Goal: Use online tool/utility: Utilize a website feature to perform a specific function

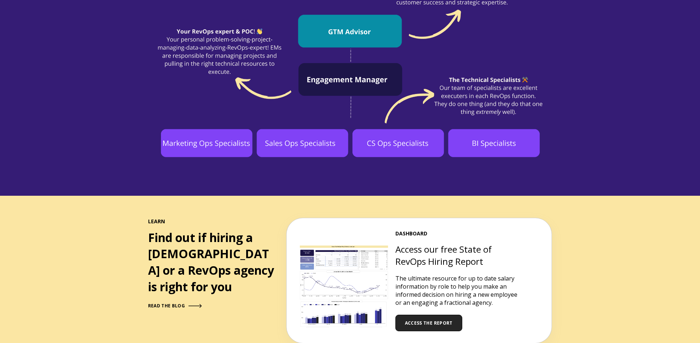
scroll to position [686, 0]
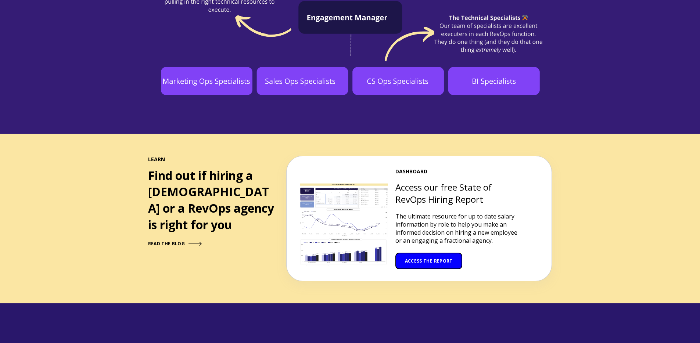
click at [437, 253] on link "ACCESS THE REPORT" at bounding box center [428, 261] width 67 height 17
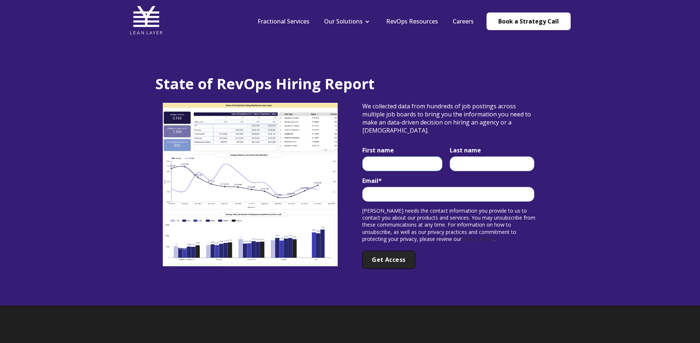
click at [377, 159] on input "First name" at bounding box center [402, 164] width 80 height 15
type input "[PERSON_NAME]"
type input "Markova"
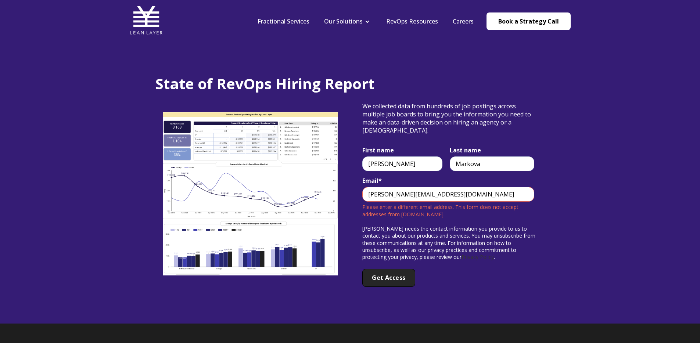
scroll to position [0, 0]
drag, startPoint x: 446, startPoint y: 196, endPoint x: 348, endPoint y: 195, distance: 98.8
click at [348, 195] on div "We collected data from hundreds of job postings across multiple job boards to b…" at bounding box center [349, 194] width 389 height 185
type input "h"
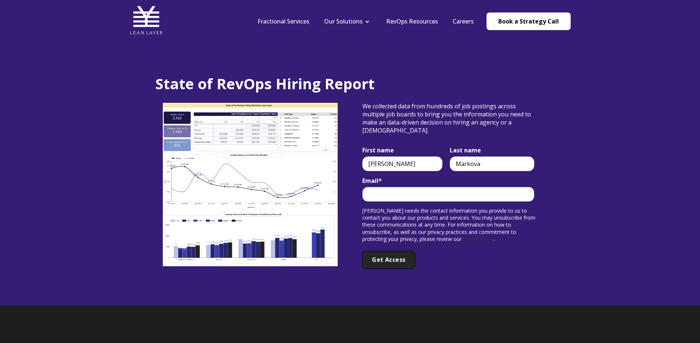
scroll to position [0, 0]
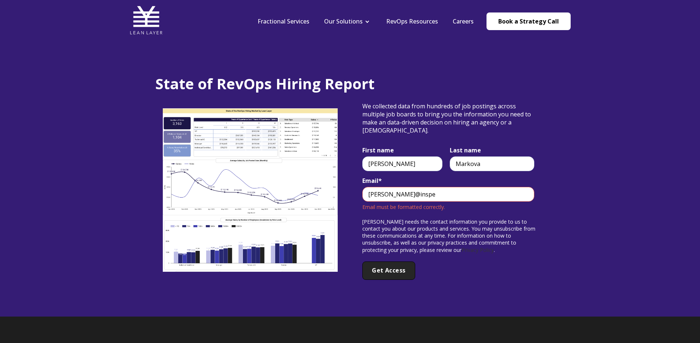
type input "[PERSON_NAME][EMAIL_ADDRESS][DOMAIN_NAME]"
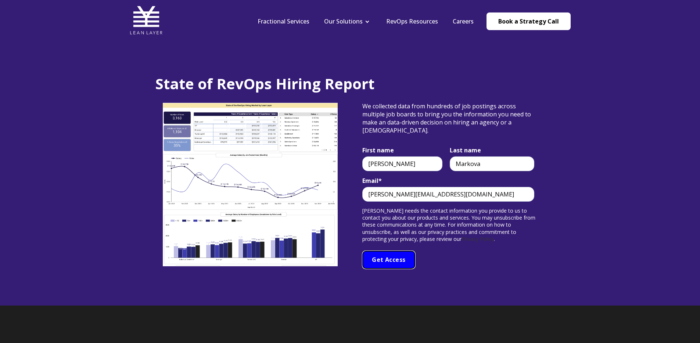
click at [392, 260] on input "Get Access" at bounding box center [388, 260] width 53 height 18
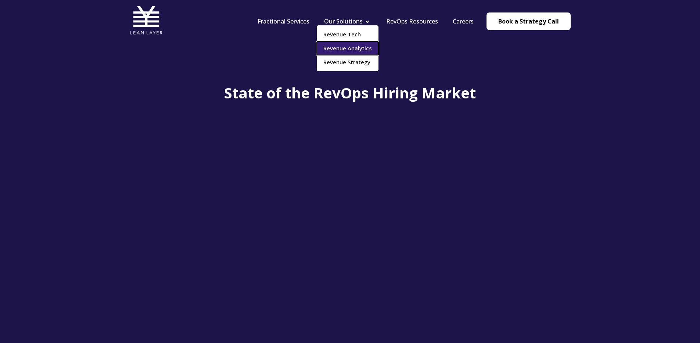
click at [346, 47] on link "Revenue Analytics" at bounding box center [348, 49] width 62 height 14
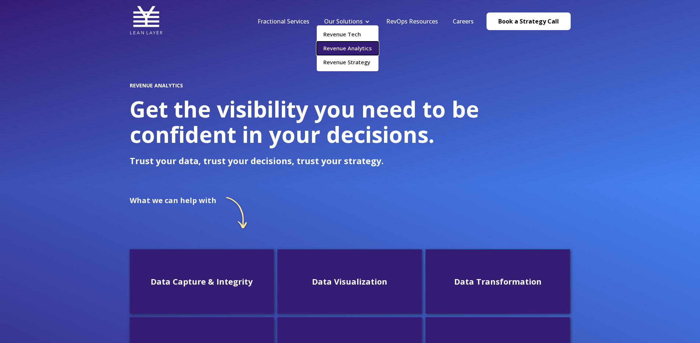
click at [348, 49] on link "Revenue Analytics" at bounding box center [348, 49] width 62 height 14
click at [349, 34] on link "Revenue Tech" at bounding box center [348, 35] width 62 height 14
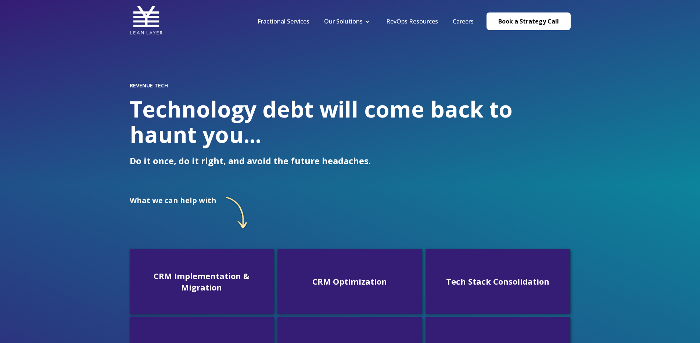
click at [322, 143] on h1 "Technology debt will come back to haunt you..." at bounding box center [350, 122] width 441 height 51
click at [150, 12] on img at bounding box center [146, 20] width 33 height 33
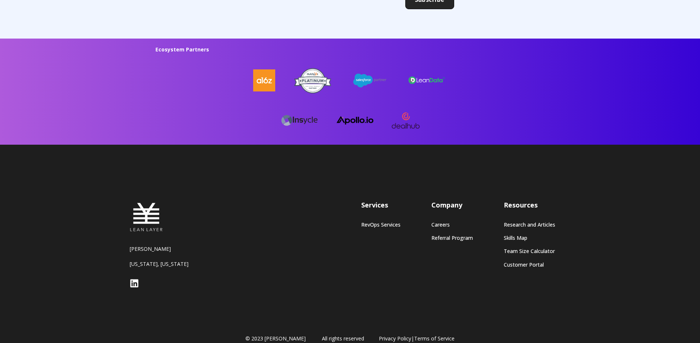
scroll to position [1956, 0]
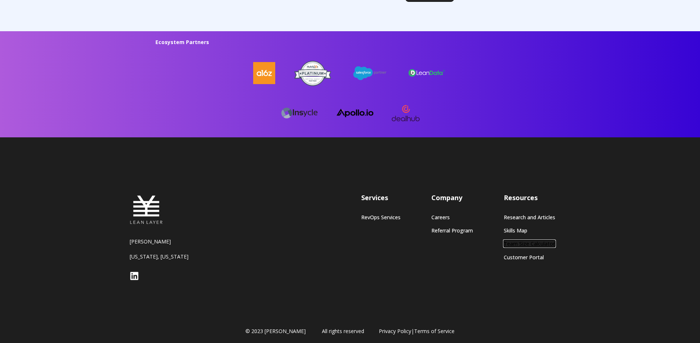
click at [533, 244] on link "Team Size Calculator" at bounding box center [529, 244] width 51 height 6
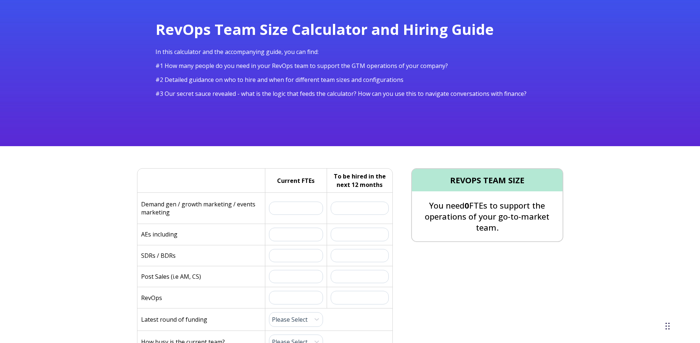
scroll to position [56, 0]
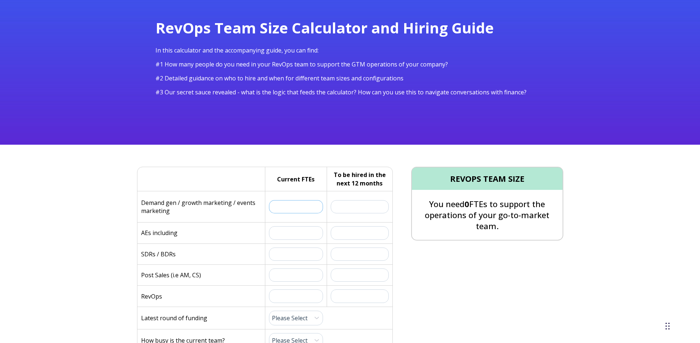
click at [308, 204] on input "text" at bounding box center [296, 206] width 54 height 13
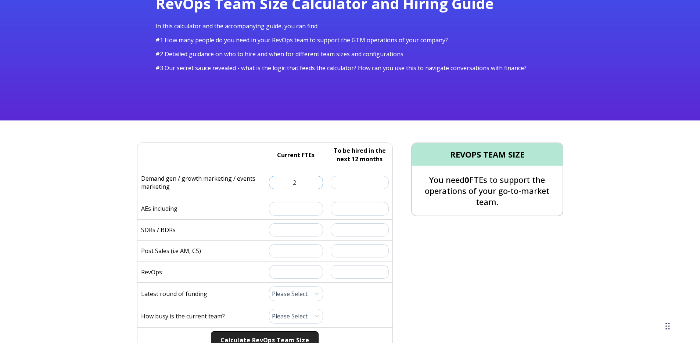
scroll to position [119, 0]
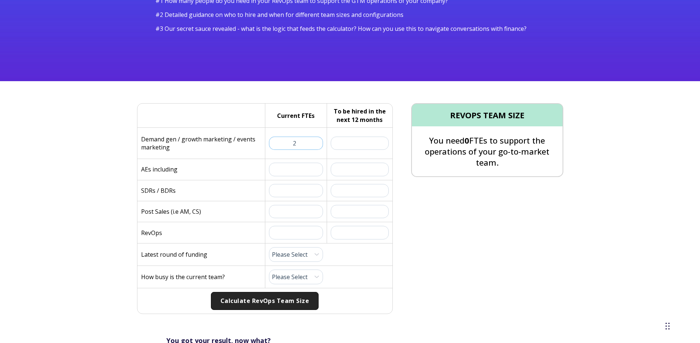
type input "2"
click at [303, 174] on input "text" at bounding box center [296, 169] width 54 height 13
type input "5"
click at [311, 194] on input "text" at bounding box center [296, 190] width 54 height 13
type input "5"
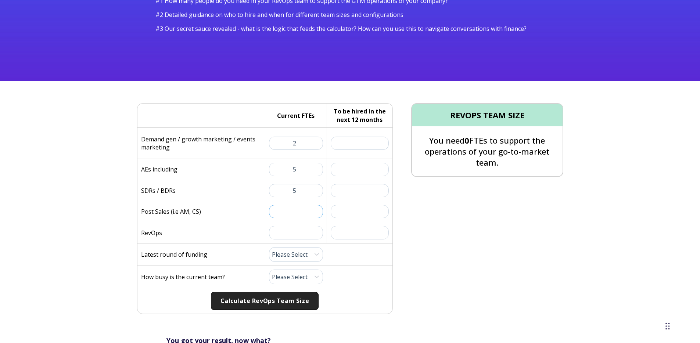
click at [301, 214] on input "text" at bounding box center [296, 211] width 54 height 13
type input "3"
click at [291, 233] on input "text" at bounding box center [296, 232] width 54 height 13
type input "-"
type input "0"
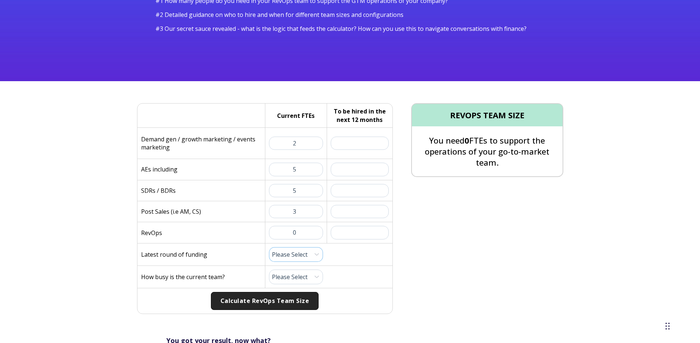
click at [293, 254] on select "Please Select Pre-Seed Seed Series A Series B Series C Late Stage" at bounding box center [296, 254] width 54 height 15
select select "series-a"
click at [269, 247] on select "Please Select Pre-Seed Seed Series A Series B Series C Late Stage" at bounding box center [296, 254] width 54 height 15
click at [295, 280] on select "Please Select 1 (Plenty of Bandwidth) 2 3 4 5 6 7 8 9 10 (Totally Underwater)" at bounding box center [296, 277] width 54 height 15
click at [269, 270] on select "Please Select 1 (Plenty of Bandwidth) 2 3 4 5 6 7 8 9 10 (Totally Underwater)" at bounding box center [296, 277] width 54 height 15
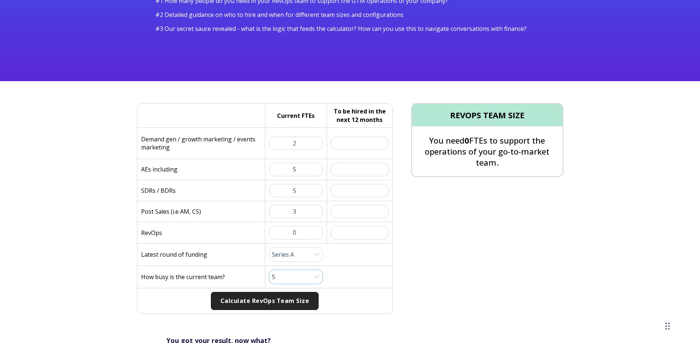
click at [292, 280] on select "Please Select 1 (Plenty of Bandwidth) 2 3 4 5 6 7 8 9 10 (Totally Underwater)" at bounding box center [296, 277] width 54 height 15
select select "6"
click at [269, 270] on select "Please Select 1 (Plenty of Bandwidth) 2 3 4 5 6 7 8 9 10 (Totally Underwater)" at bounding box center [296, 277] width 54 height 15
click at [266, 307] on button "Calculate RevOps Team Size" at bounding box center [265, 301] width 108 height 18
click at [280, 298] on button "Calculate RevOps Team Size" at bounding box center [265, 301] width 108 height 18
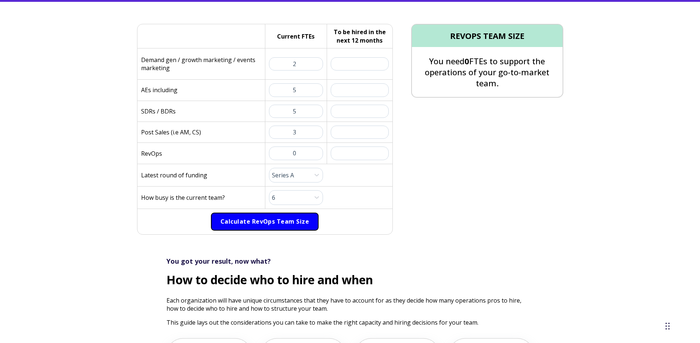
scroll to position [200, 0]
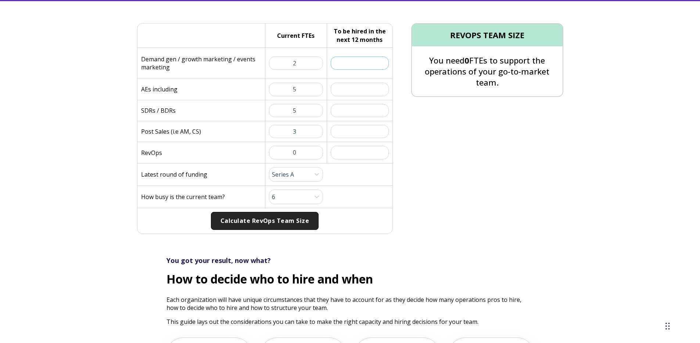
click at [371, 61] on input "text" at bounding box center [360, 63] width 58 height 13
type input "0"
click at [366, 84] on input "text" at bounding box center [360, 89] width 58 height 13
type input "0"
type input "2"
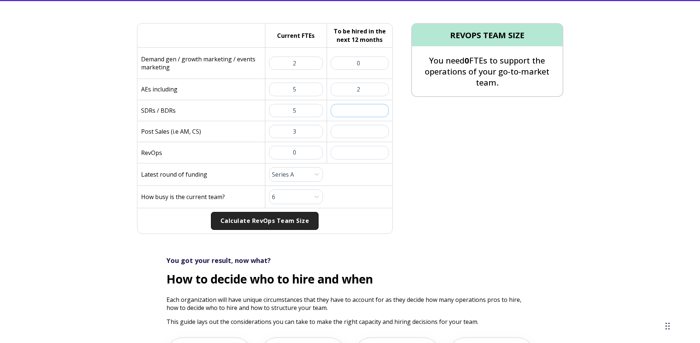
click at [367, 110] on input "text" at bounding box center [360, 110] width 58 height 13
type input "2"
click at [359, 136] on input "text" at bounding box center [360, 131] width 58 height 13
type input "0"
click at [363, 152] on input "text" at bounding box center [360, 152] width 58 height 13
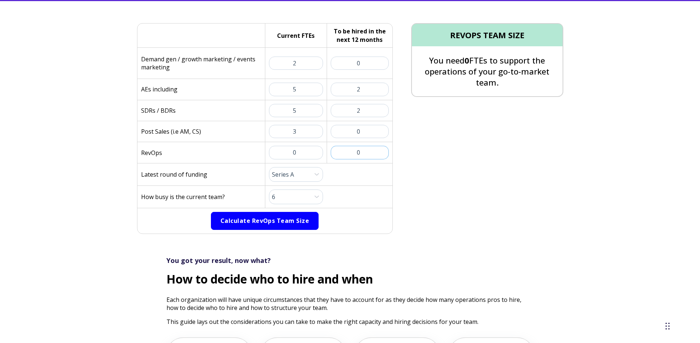
type input "0"
click at [273, 220] on button "Calculate RevOps Team Size" at bounding box center [265, 221] width 108 height 18
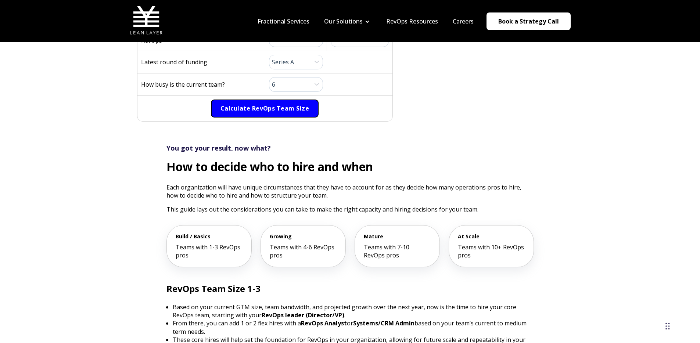
scroll to position [0, 0]
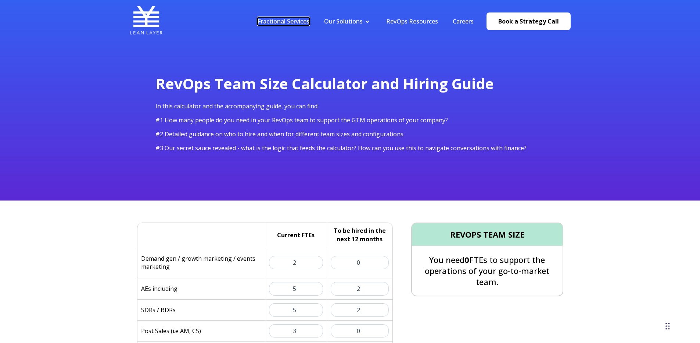
click at [283, 23] on link "Fractional Services" at bounding box center [284, 21] width 52 height 8
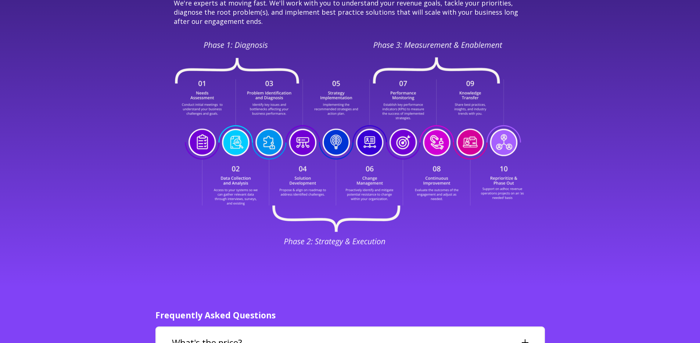
scroll to position [1562, 0]
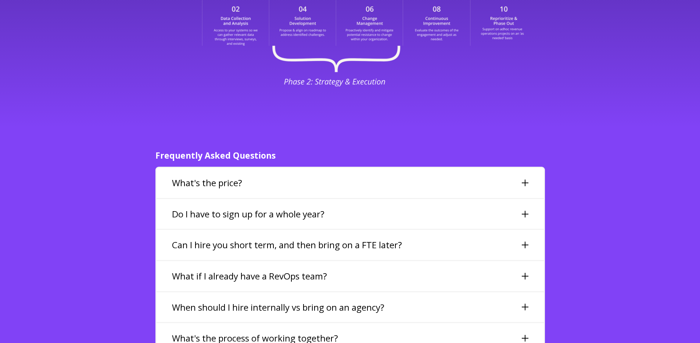
click at [405, 168] on div "What's the price?" at bounding box center [350, 183] width 387 height 30
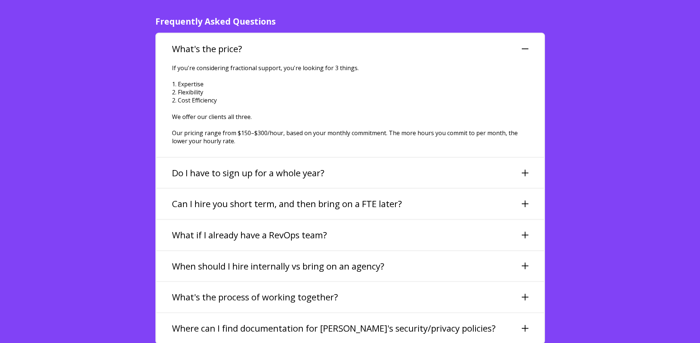
scroll to position [1697, 0]
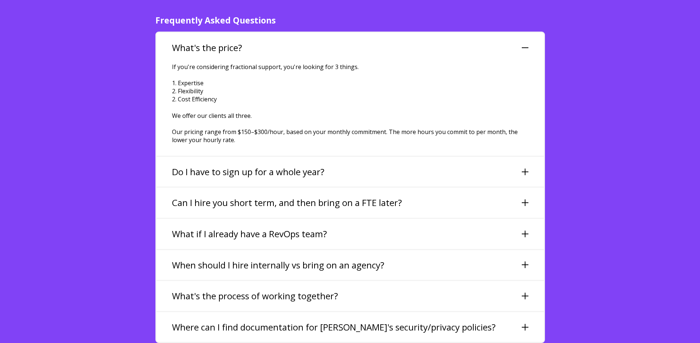
click at [292, 259] on h3 "When should I hire internally vs bring on an agency?" at bounding box center [278, 265] width 212 height 12
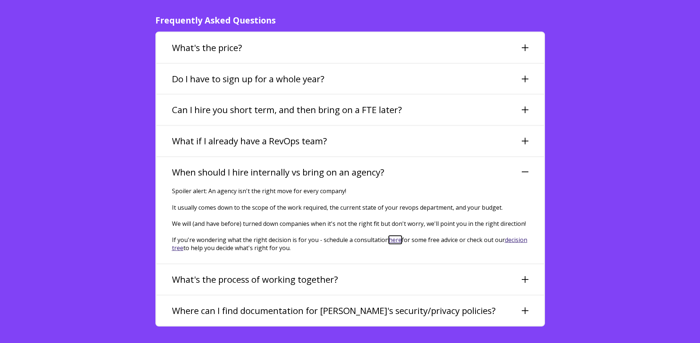
click at [391, 236] on link "here" at bounding box center [395, 240] width 13 height 8
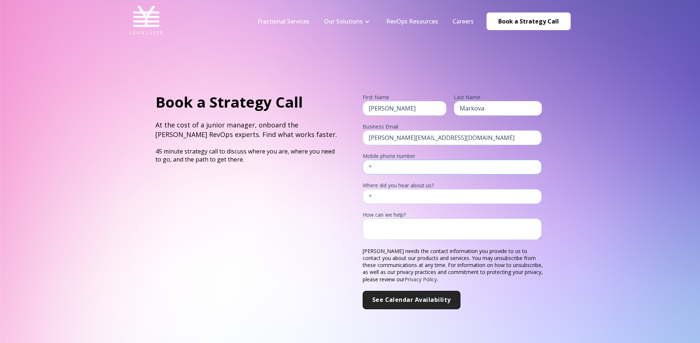
click at [384, 173] on input "text" at bounding box center [452, 167] width 179 height 15
type input "14044572353"
click at [407, 201] on input "text" at bounding box center [452, 196] width 179 height 15
click at [303, 171] on div "Book a Strategy Call At the cost of a junior manager, onboard the Lean Layer Re…" at bounding box center [246, 132] width 182 height 80
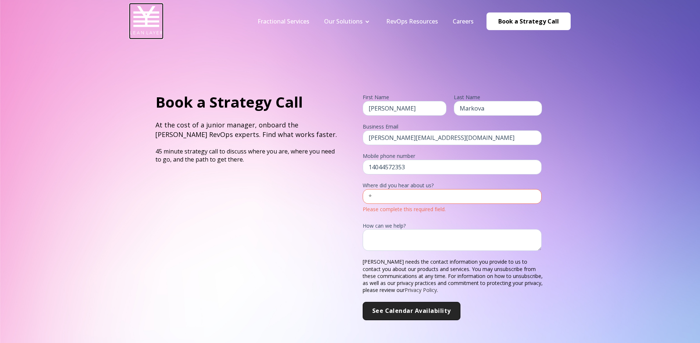
click at [142, 18] on img at bounding box center [146, 20] width 33 height 33
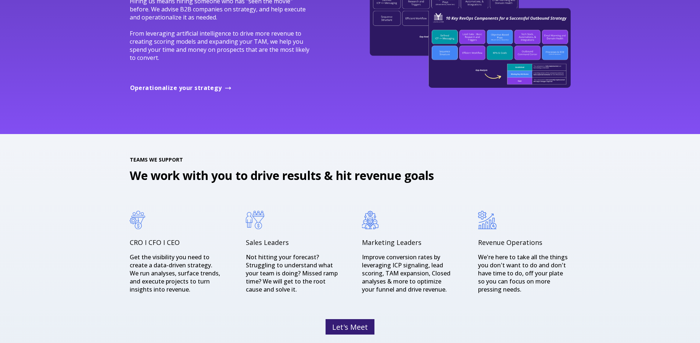
scroll to position [1007, 0]
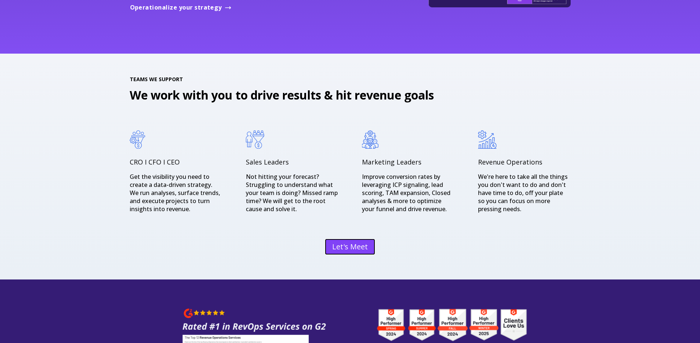
click at [352, 252] on link "Let's Meet" at bounding box center [350, 247] width 49 height 15
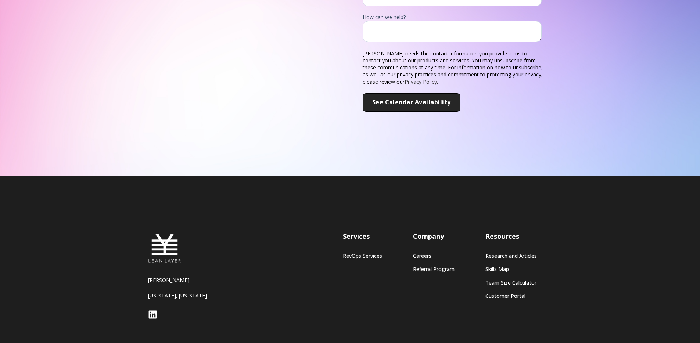
scroll to position [235, 0]
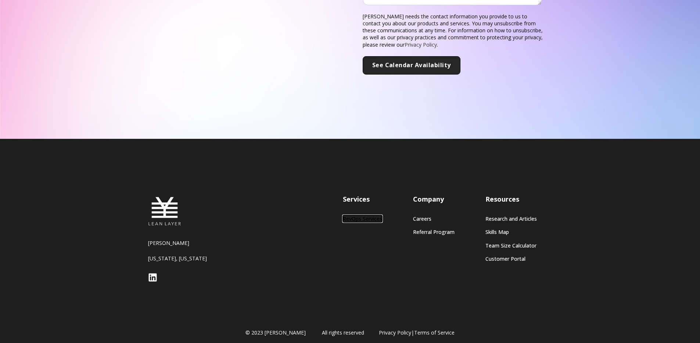
click at [351, 218] on link "RevOps Services" at bounding box center [362, 219] width 39 height 6
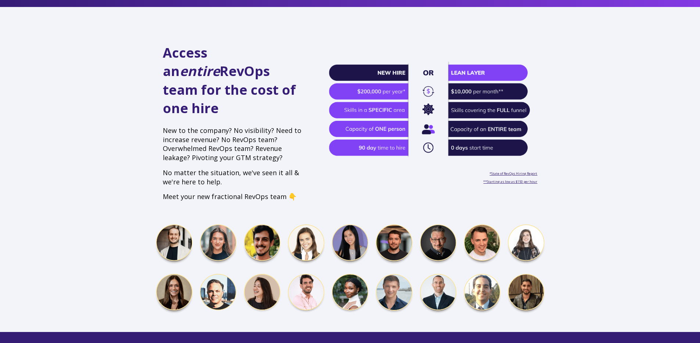
scroll to position [219, 0]
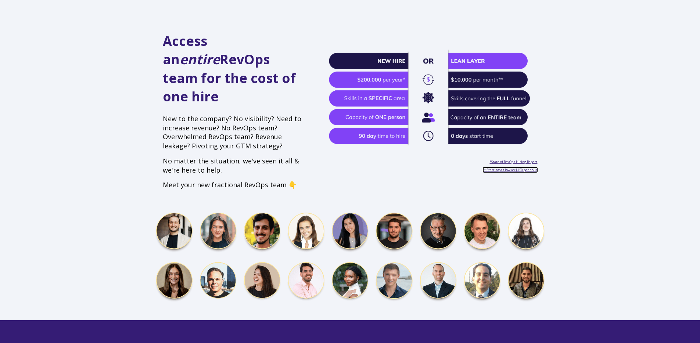
click at [518, 168] on span "**Starting as low as $150 per hour" at bounding box center [510, 170] width 54 height 5
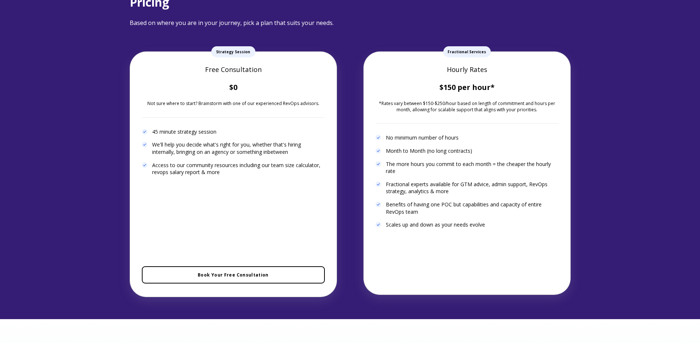
click at [395, 234] on li at bounding box center [467, 237] width 183 height 7
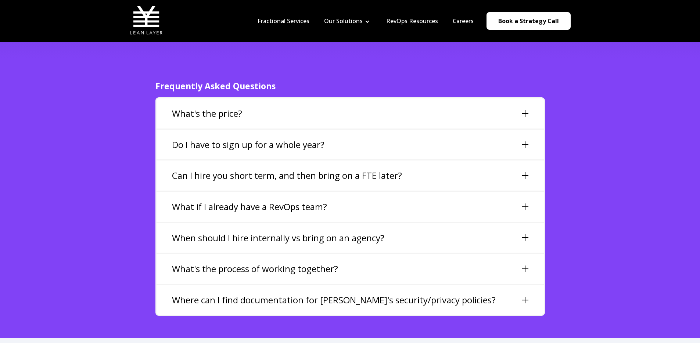
scroll to position [1606, 0]
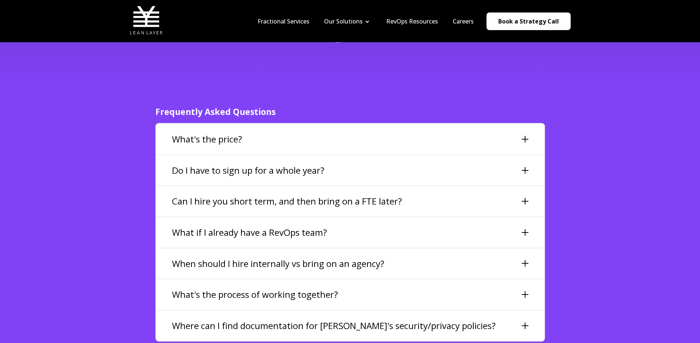
click at [236, 195] on h3 "Can I hire you short term, and then bring on a FTE later?" at bounding box center [287, 201] width 230 height 12
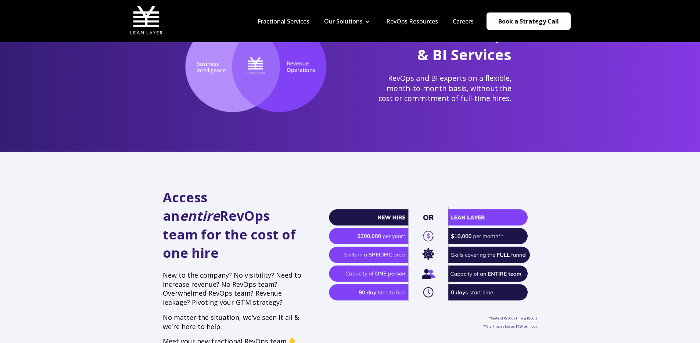
scroll to position [0, 0]
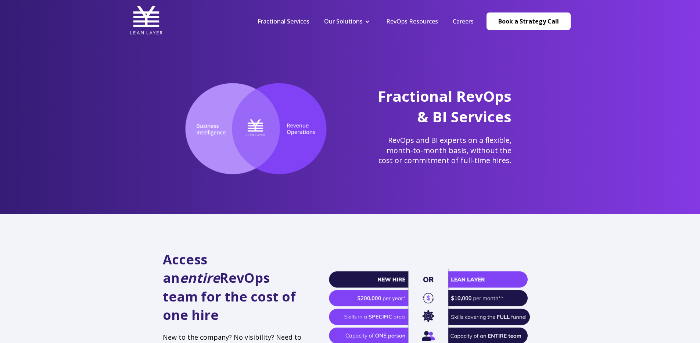
click at [267, 169] on img at bounding box center [256, 129] width 164 height 93
